Goal: Entertainment & Leisure: Consume media (video, audio)

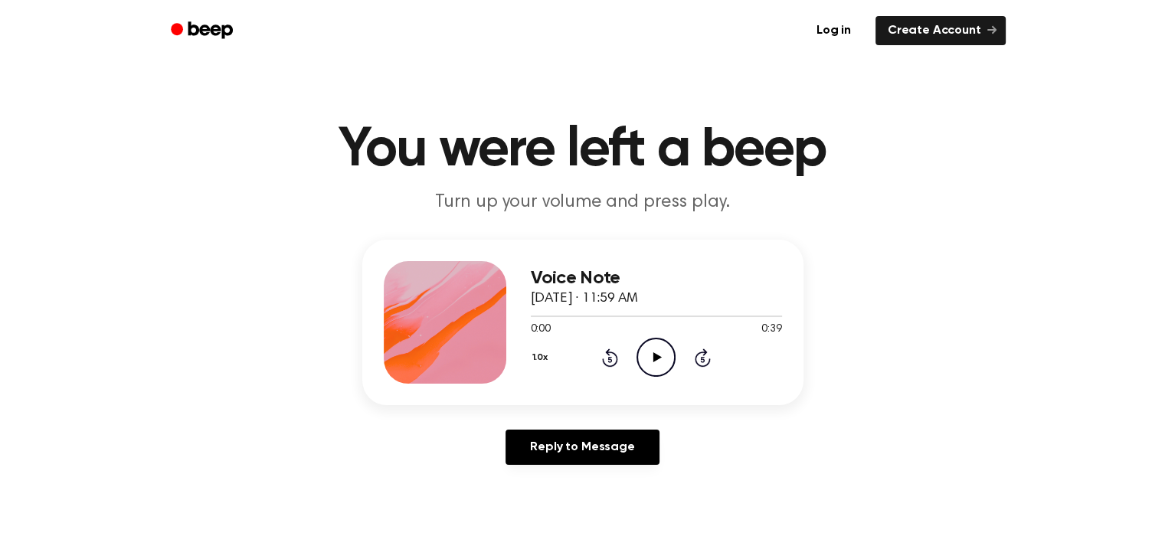
click at [655, 344] on icon "Play Audio" at bounding box center [655, 357] width 39 height 39
click at [659, 355] on icon "Play Audio" at bounding box center [655, 357] width 39 height 39
click at [657, 363] on icon "Play Audio" at bounding box center [655, 357] width 39 height 39
click at [663, 362] on icon "Play Audio" at bounding box center [655, 357] width 39 height 39
click at [662, 361] on icon "Play Audio" at bounding box center [655, 357] width 39 height 39
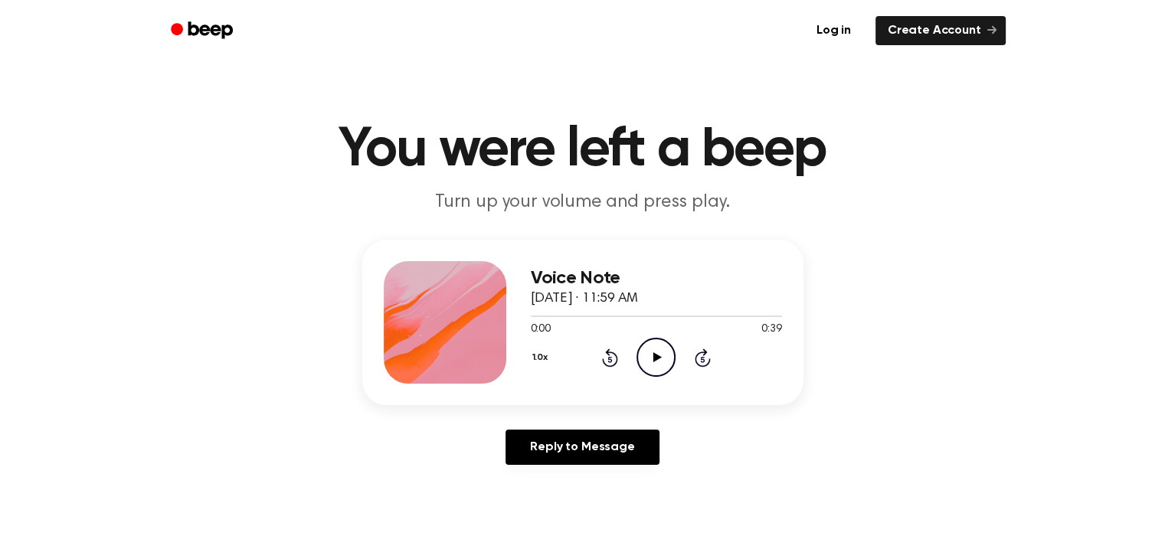
click at [656, 359] on icon at bounding box center [657, 357] width 8 height 10
click at [650, 365] on icon "Play Audio" at bounding box center [655, 357] width 39 height 39
click at [665, 362] on icon "Play Audio" at bounding box center [655, 357] width 39 height 39
click at [653, 353] on icon at bounding box center [657, 357] width 8 height 10
click at [655, 364] on icon "Play Audio" at bounding box center [655, 357] width 39 height 39
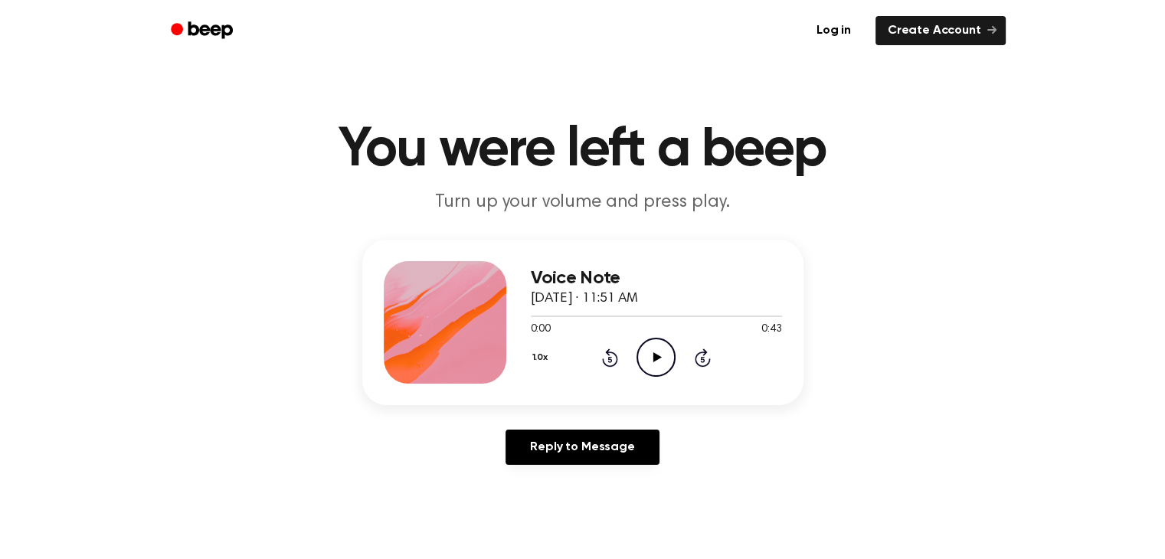
click at [653, 362] on icon "Play Audio" at bounding box center [655, 357] width 39 height 39
